Goal: Task Accomplishment & Management: Manage account settings

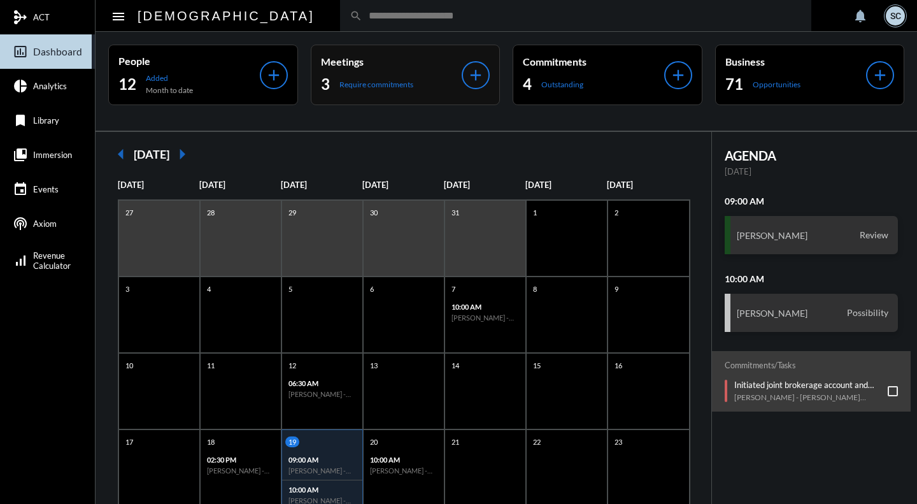
click at [383, 69] on div "Meetings 3 Require commitments" at bounding box center [391, 74] width 141 height 39
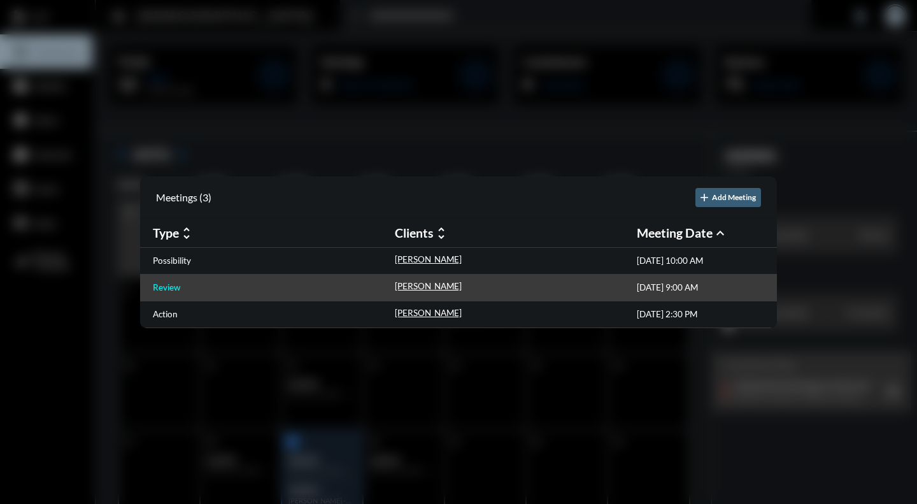
click at [175, 283] on p "Review" at bounding box center [166, 287] width 27 height 10
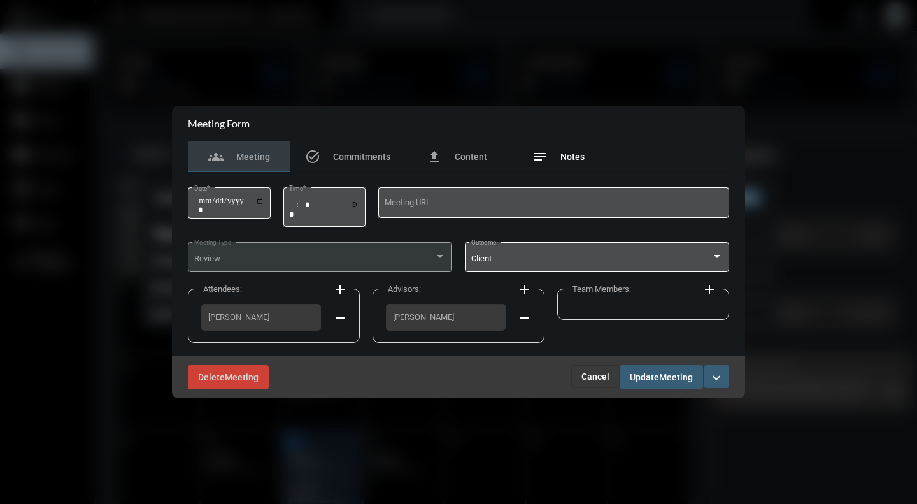
click at [574, 157] on span "Notes" at bounding box center [572, 157] width 24 height 10
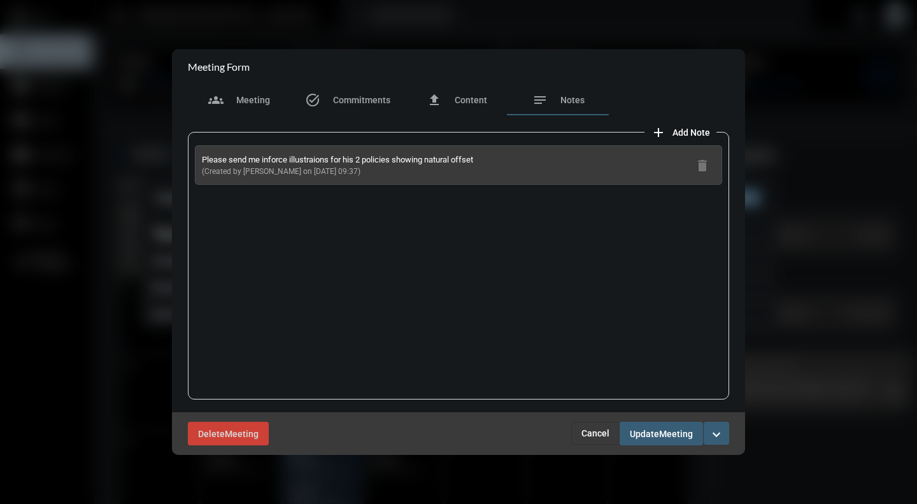
click at [138, 112] on div at bounding box center [458, 252] width 917 height 504
click at [593, 439] on button "Cancel" at bounding box center [595, 432] width 48 height 23
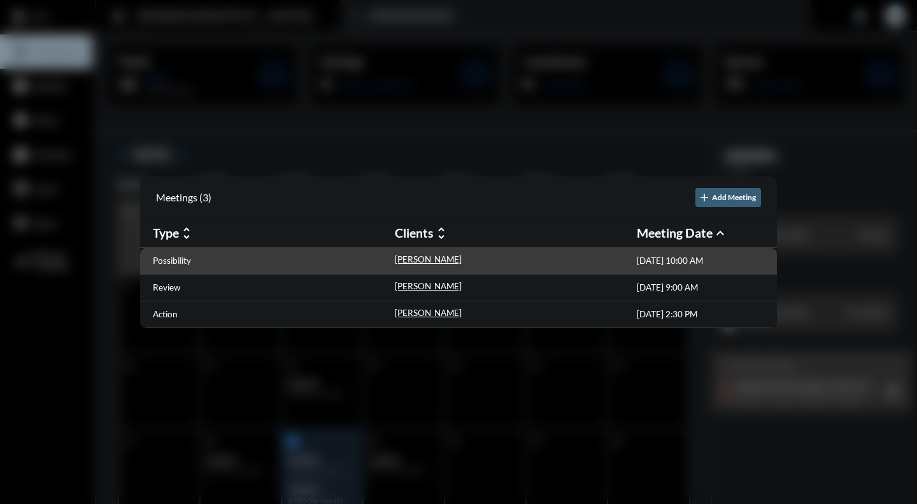
click at [178, 272] on div "Possibility [PERSON_NAME] [DATE] 10:00 AM" at bounding box center [458, 261] width 637 height 27
click at [174, 259] on p "Possibility" at bounding box center [172, 260] width 38 height 10
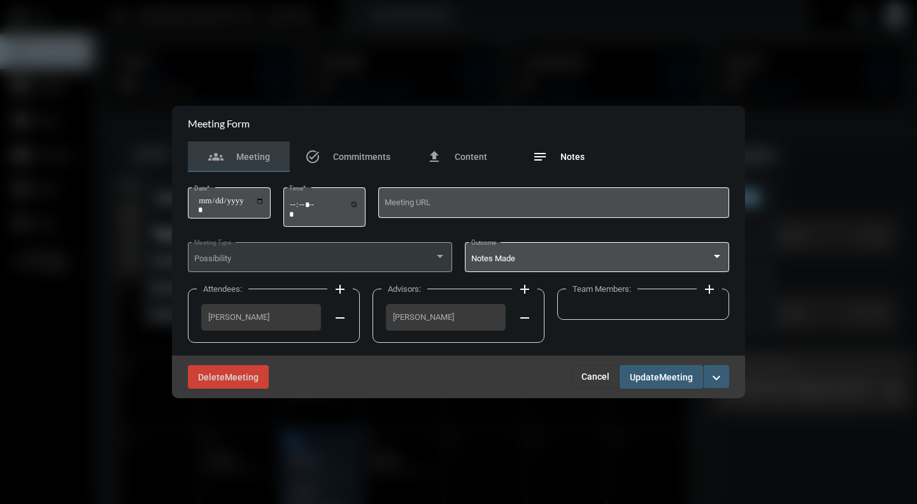
click at [573, 162] on span "Notes" at bounding box center [572, 157] width 24 height 10
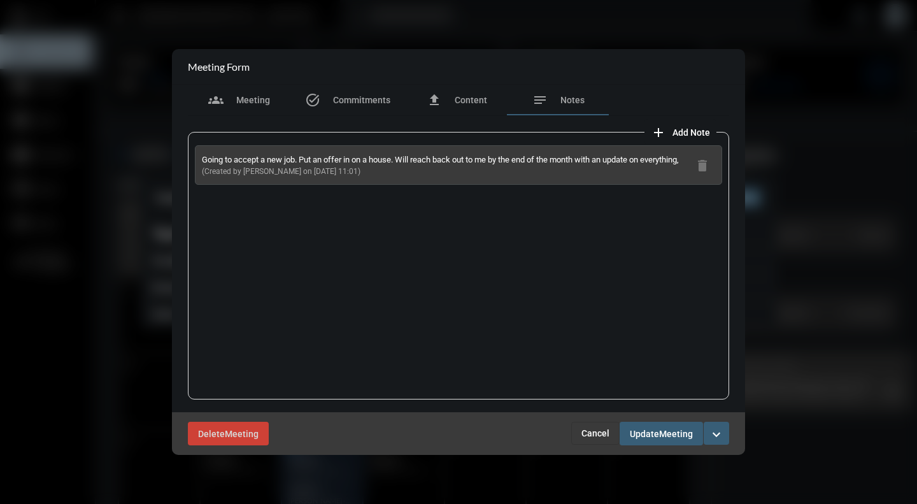
click at [591, 437] on span "Cancel" at bounding box center [595, 433] width 28 height 10
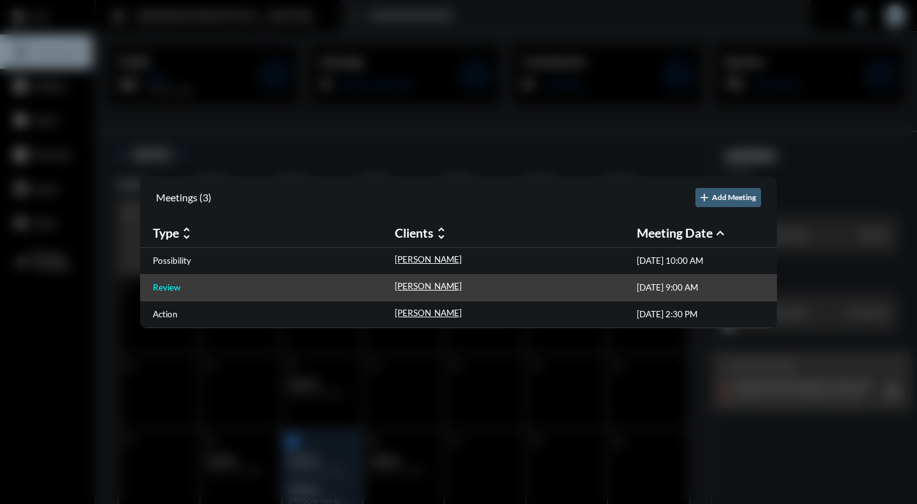
click at [161, 288] on p "Review" at bounding box center [166, 287] width 27 height 10
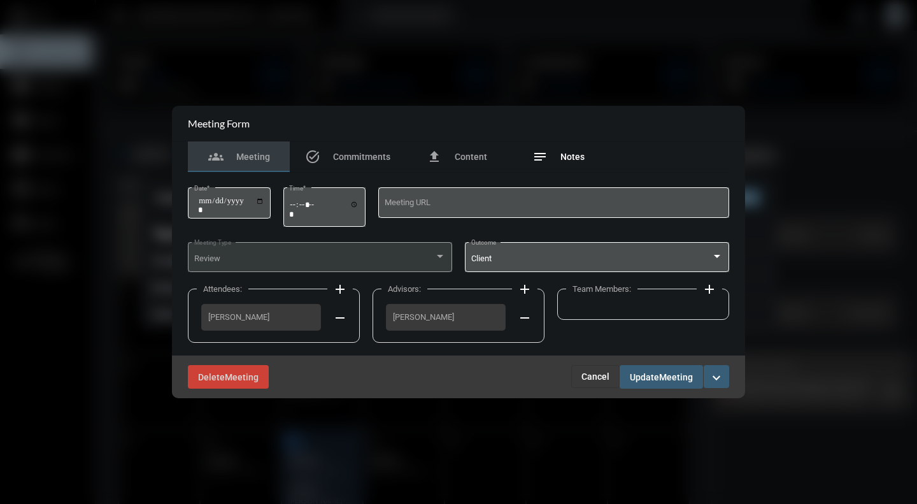
click at [570, 159] on span "Notes" at bounding box center [572, 157] width 24 height 10
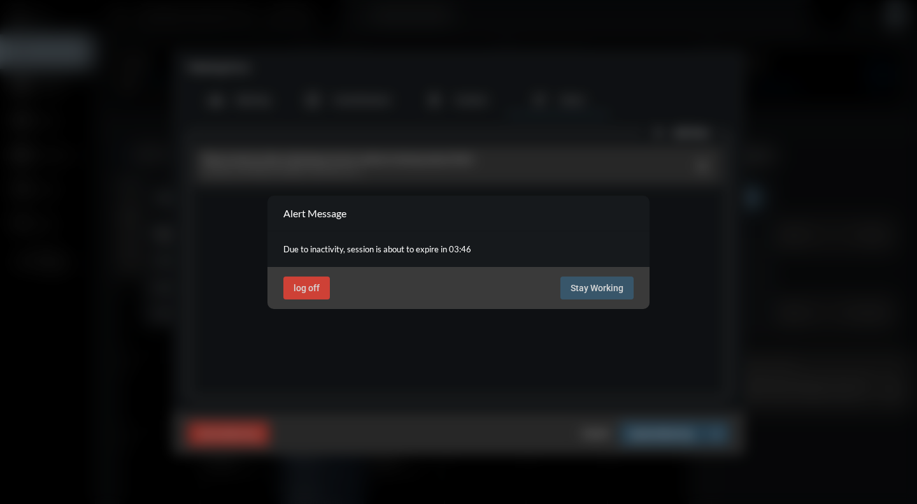
click at [428, 94] on div at bounding box center [458, 252] width 917 height 504
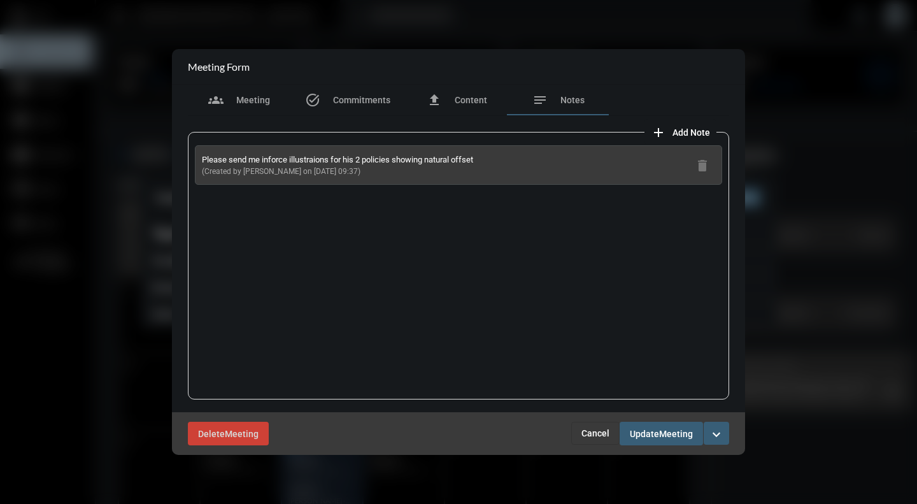
click at [590, 437] on span "Cancel" at bounding box center [595, 433] width 28 height 10
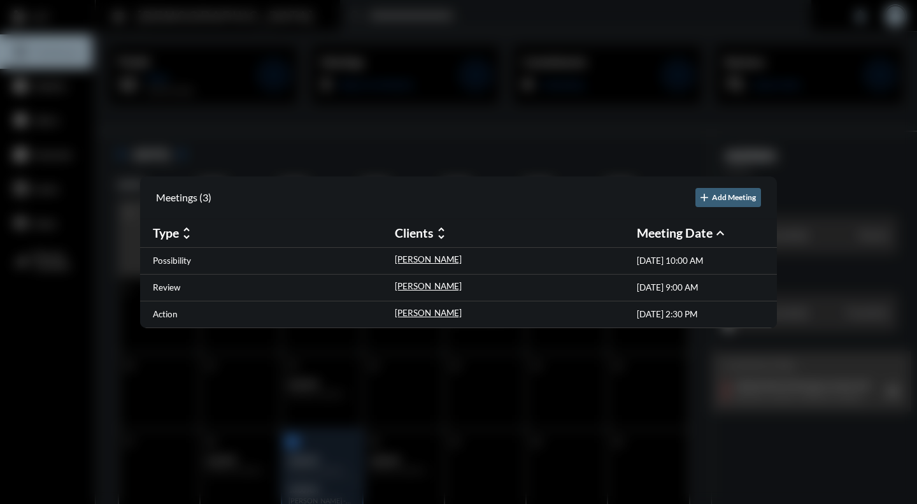
click at [425, 22] on div at bounding box center [458, 252] width 917 height 504
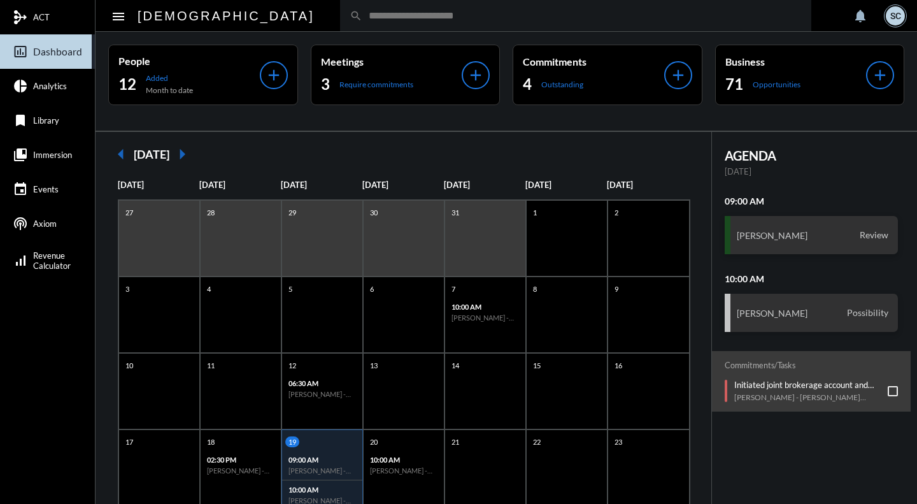
click at [372, 17] on input "text" at bounding box center [581, 15] width 439 height 11
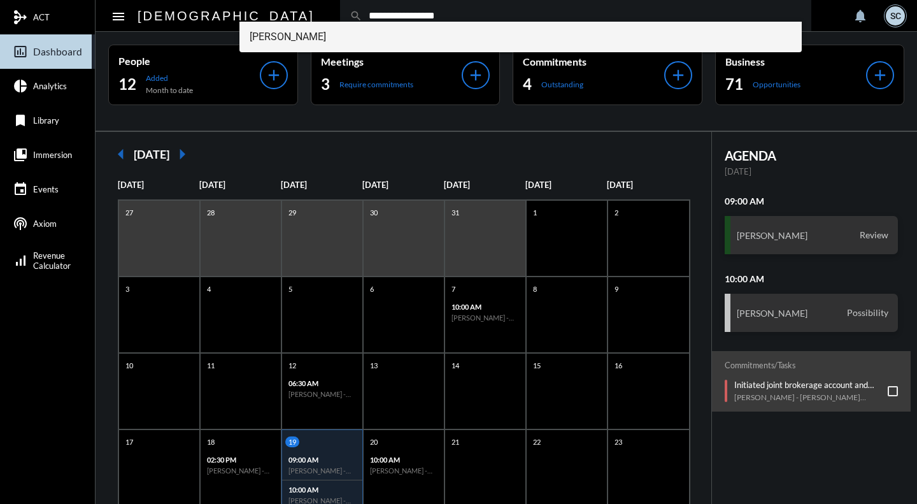
type input "**********"
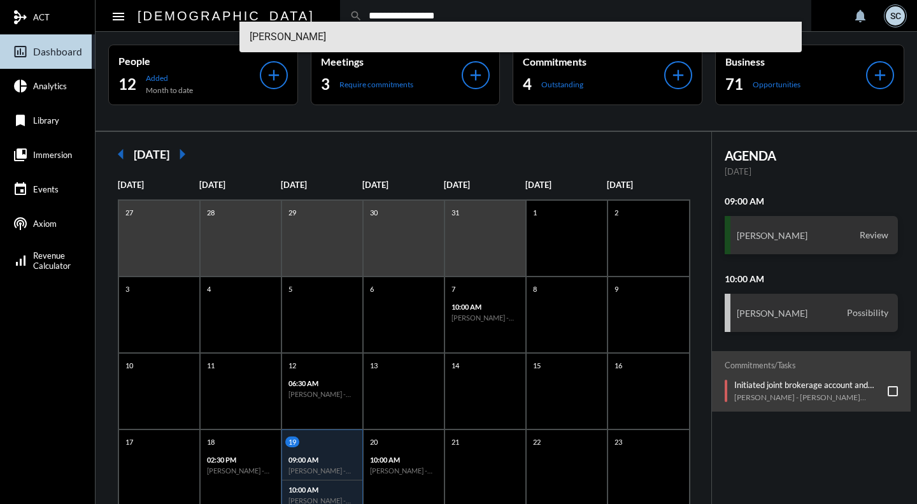
click at [341, 39] on span "[PERSON_NAME]" at bounding box center [521, 37] width 542 height 31
